Goal: Navigation & Orientation: Find specific page/section

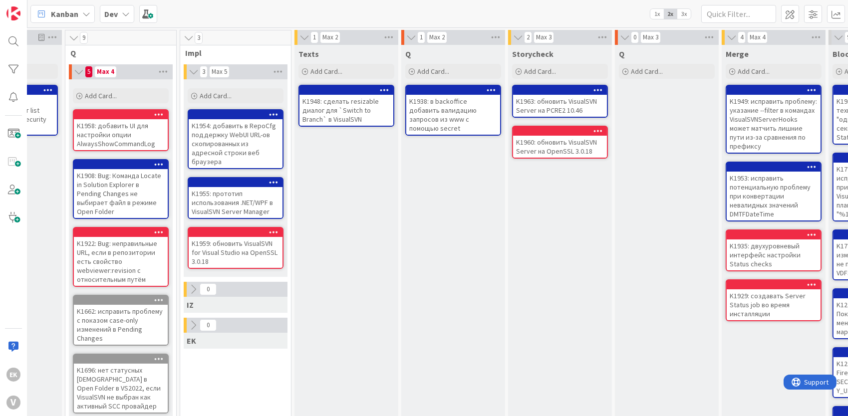
scroll to position [0, 170]
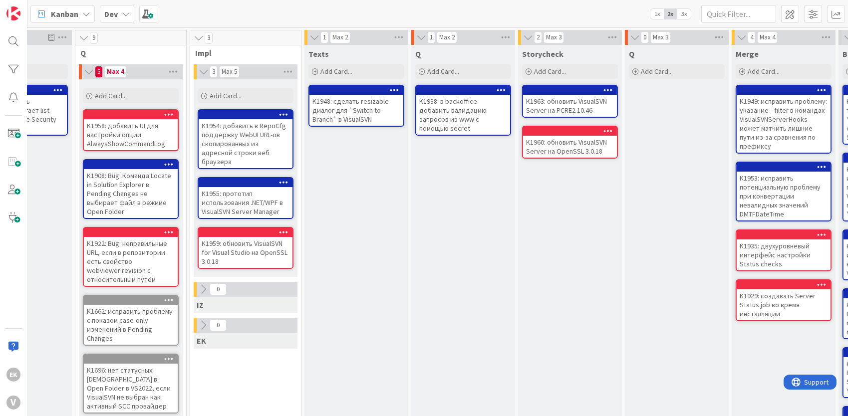
drag, startPoint x: 400, startPoint y: 289, endPoint x: 359, endPoint y: 240, distance: 63.8
click at [359, 240] on div "Texts Add Card... K1948: сделать resizable диалог для `Switch to Branch` в Visu…" at bounding box center [356, 376] width 104 height 662
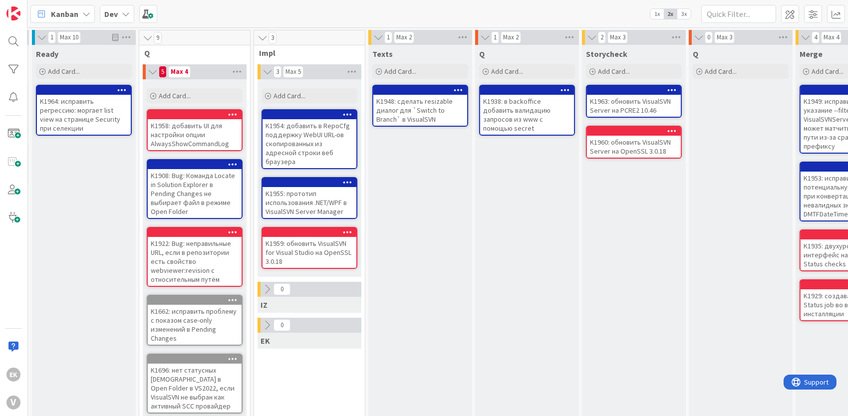
scroll to position [0, 98]
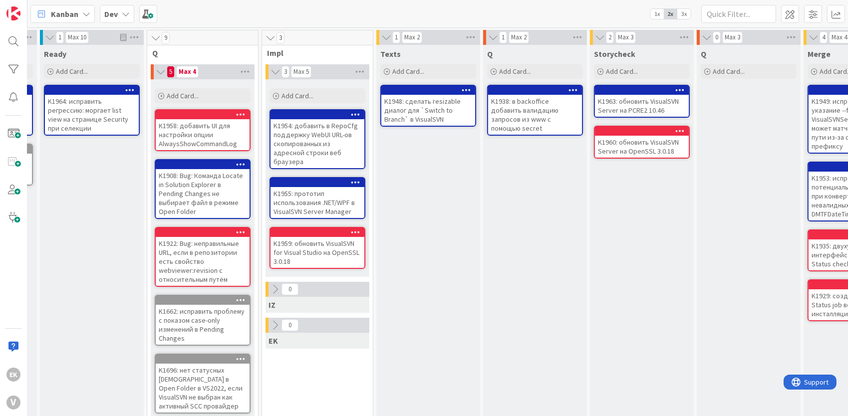
drag, startPoint x: 510, startPoint y: 294, endPoint x: 459, endPoint y: 236, distance: 77.4
click at [459, 236] on div "Texts Add Card... K1948: сделать resizable диалог для `Switch to Branch` в Visu…" at bounding box center [428, 376] width 104 height 662
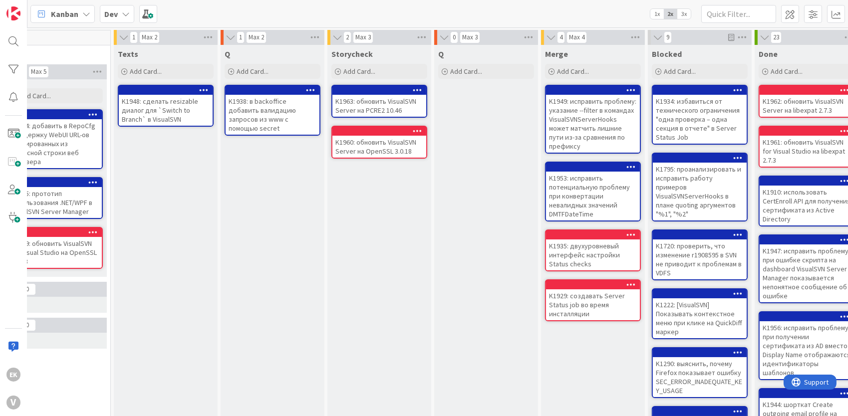
scroll to position [0, 372]
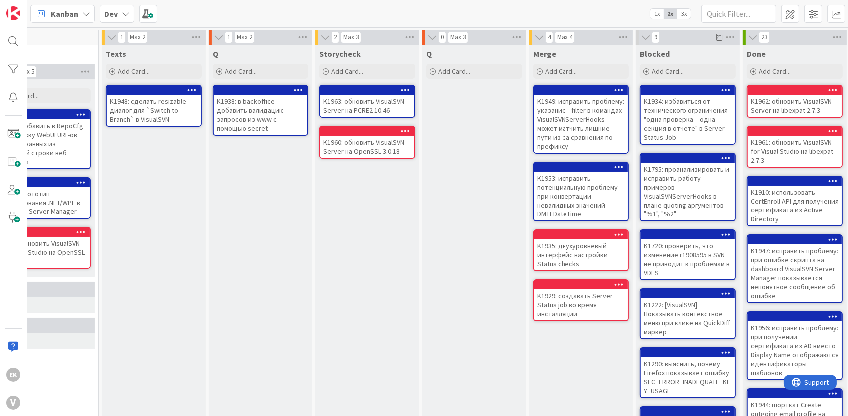
drag, startPoint x: 376, startPoint y: 255, endPoint x: 297, endPoint y: 192, distance: 100.4
click at [315, 222] on div "2 Max 3 Storycheck Add Card... K1963: обновить VisualSVN Server на PCRE2 10.46 …" at bounding box center [367, 371] width 107 height 682
drag, startPoint x: 361, startPoint y: 210, endPoint x: 290, endPoint y: 222, distance: 71.8
click at [290, 222] on div "Q Add Card... K1938: в backoffice добавить валидацию запросов из www с помощью …" at bounding box center [261, 376] width 104 height 662
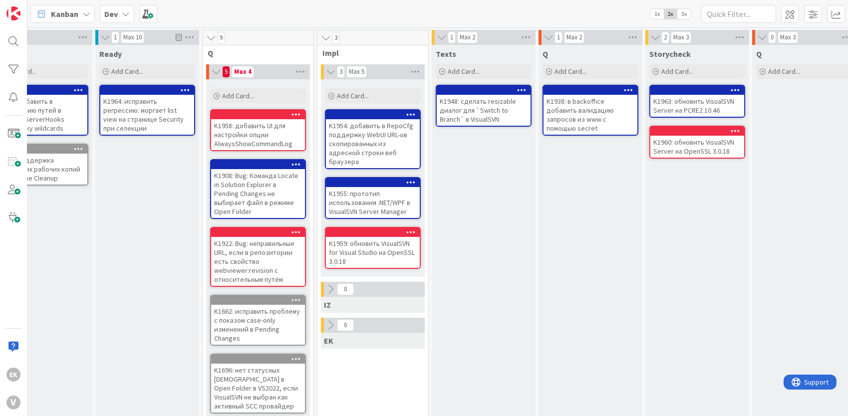
scroll to position [0, 0]
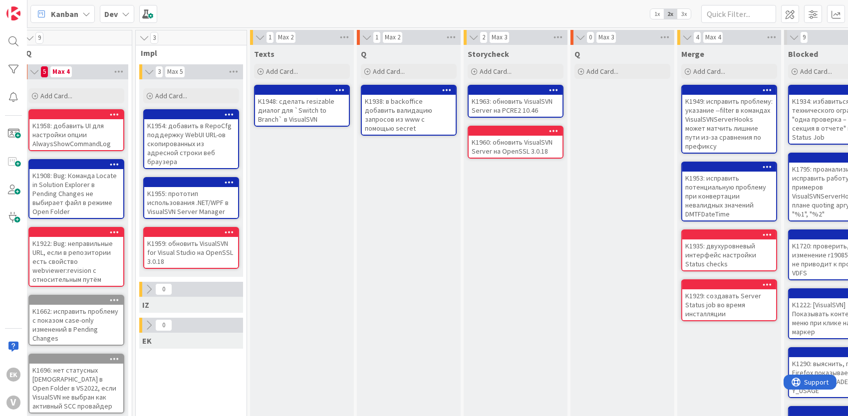
drag, startPoint x: 310, startPoint y: 411, endPoint x: 452, endPoint y: 383, distance: 144.3
click at [452, 383] on div "2 Backlog Add Card... K1957: добавить в фильтрацию путей в VisualSVNServerHooks…" at bounding box center [426, 371] width 1243 height 682
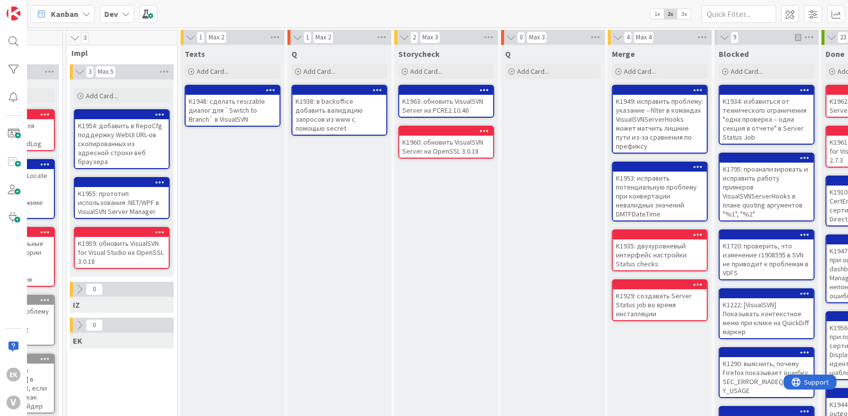
scroll to position [0, 288]
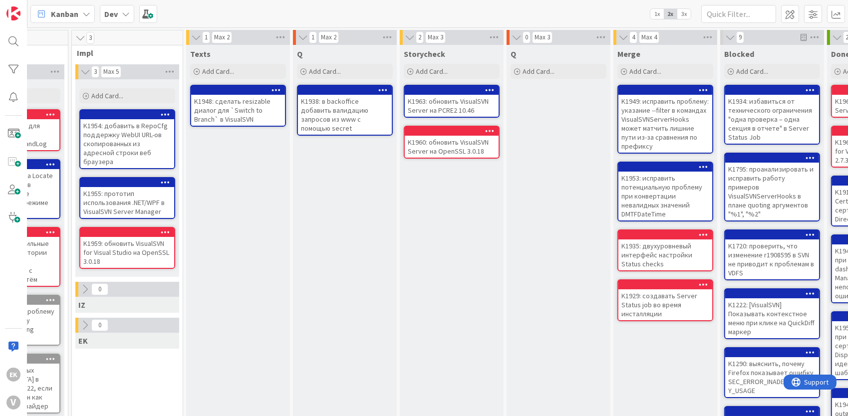
drag, startPoint x: 427, startPoint y: 211, endPoint x: 367, endPoint y: 224, distance: 61.6
click at [374, 226] on div "Q Add Card... K1938: в backoffice добавить валидацию запросов из www с помощью …" at bounding box center [345, 376] width 104 height 662
